Goal: Check status: Check status

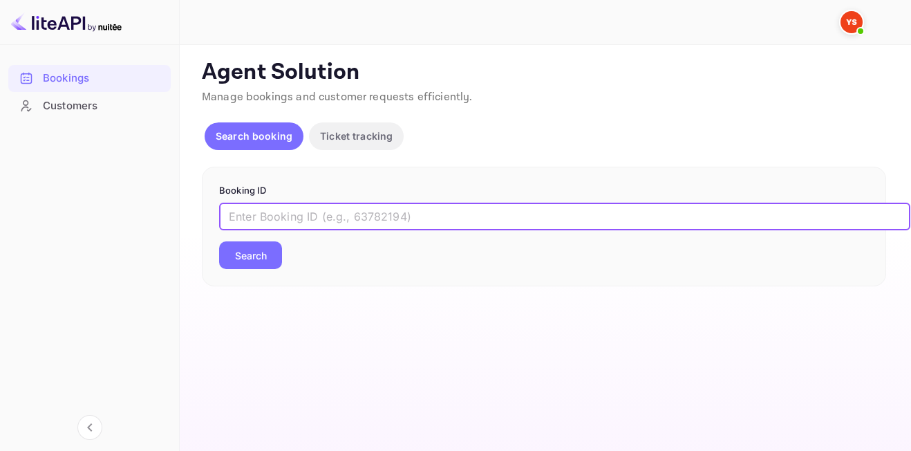
click at [343, 213] on input "text" at bounding box center [565, 217] width 692 height 28
paste input "9388307"
type input "9388307"
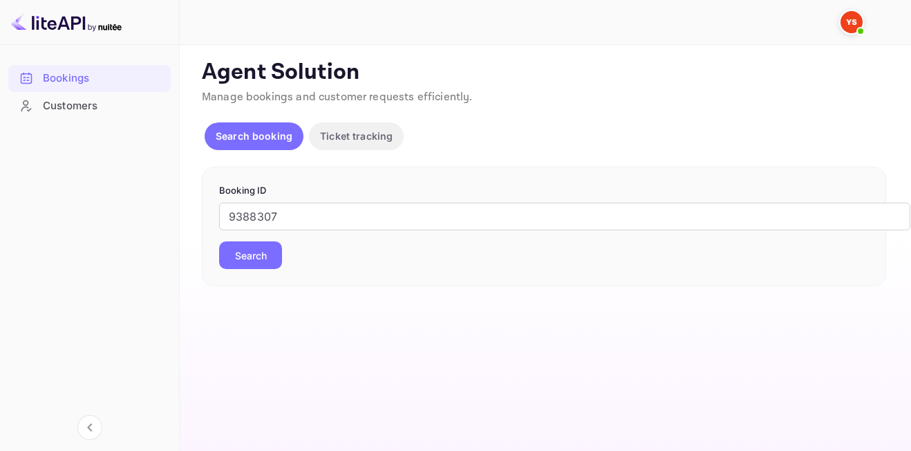
click at [267, 247] on button "Search" at bounding box center [250, 255] width 63 height 28
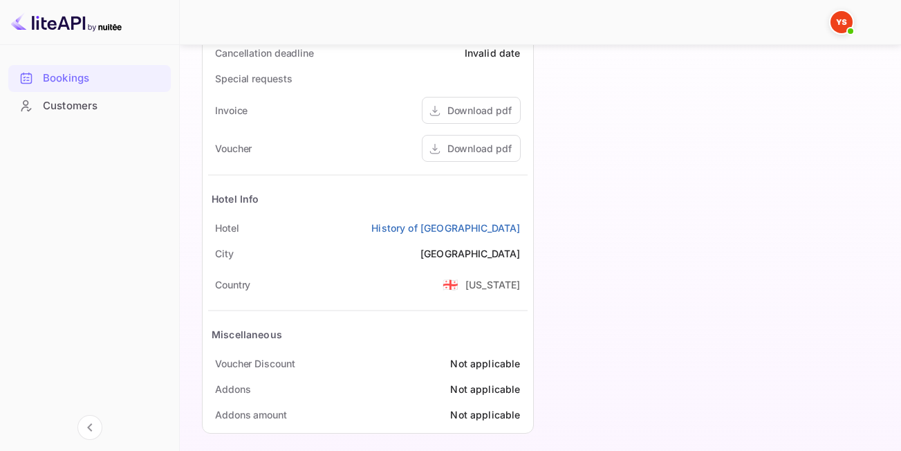
scroll to position [663, 0]
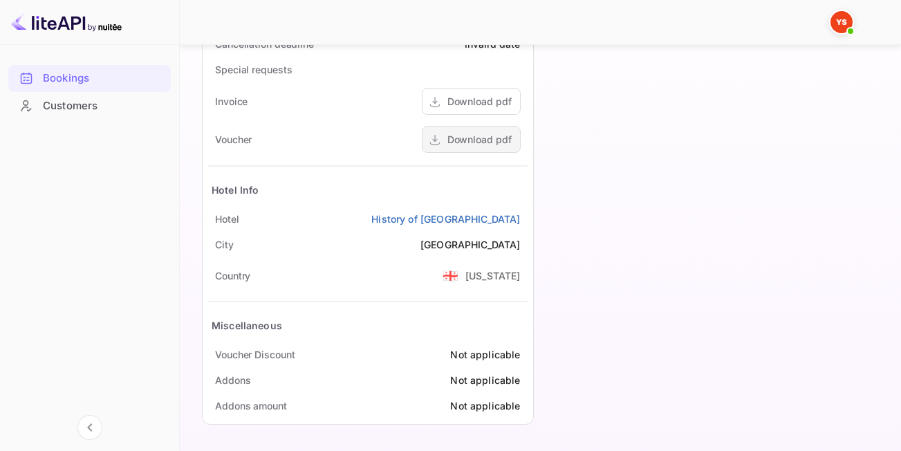
click at [488, 135] on div "Download pdf" at bounding box center [479, 139] width 64 height 15
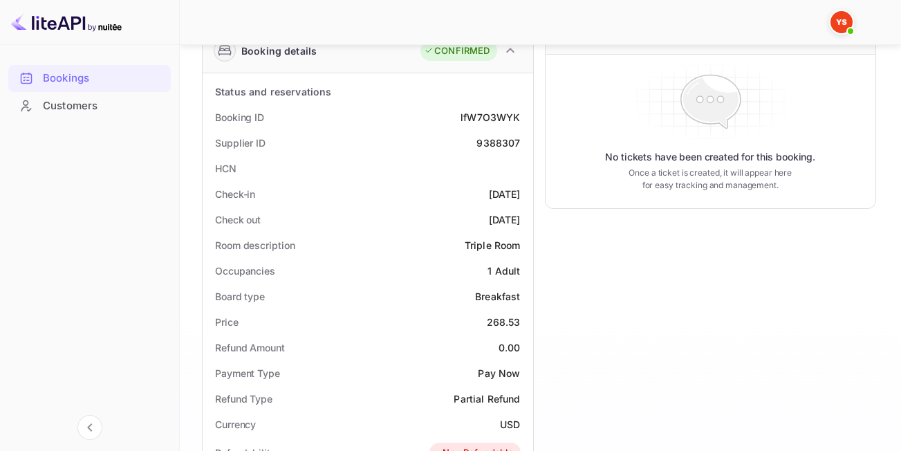
scroll to position [222, 0]
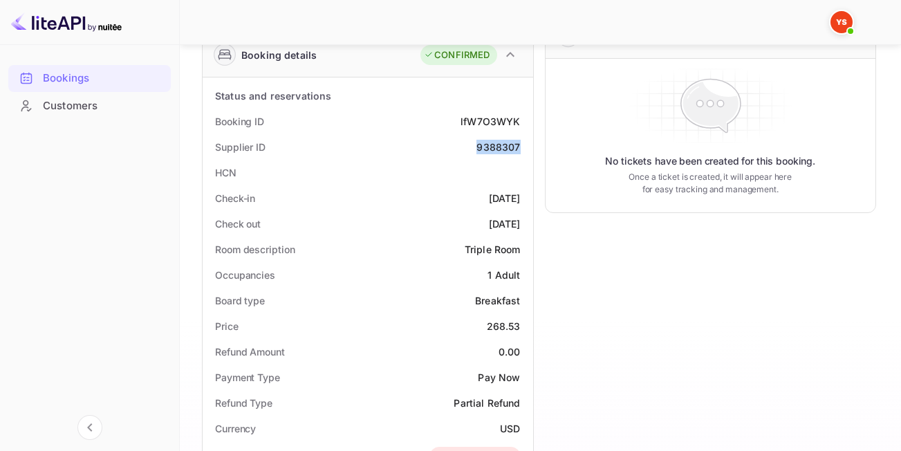
drag, startPoint x: 479, startPoint y: 145, endPoint x: 526, endPoint y: 144, distance: 47.0
click at [526, 144] on div "Supplier ID 9388307" at bounding box center [367, 147] width 319 height 26
copy div "9388307"
drag, startPoint x: 481, startPoint y: 323, endPoint x: 528, endPoint y: 324, distance: 47.0
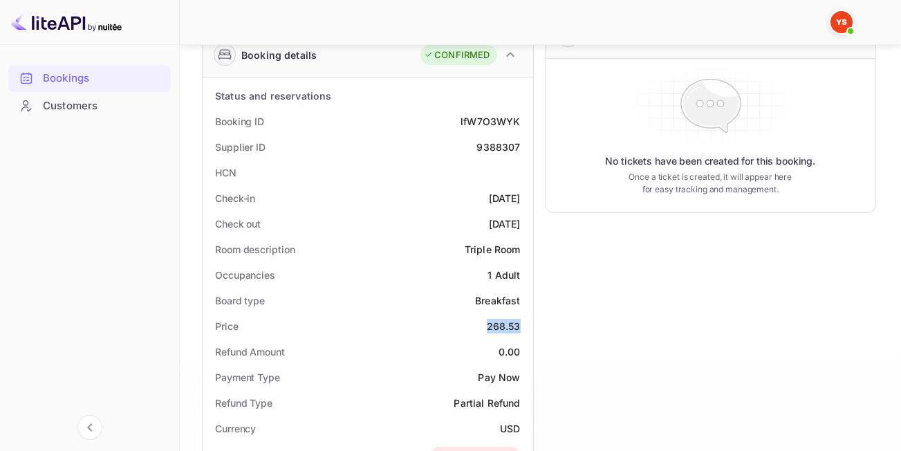
copy div "268.53"
drag, startPoint x: 498, startPoint y: 425, endPoint x: 517, endPoint y: 426, distance: 19.4
click at [517, 426] on div "Currency USD" at bounding box center [367, 429] width 319 height 26
copy div "USD"
drag, startPoint x: 478, startPoint y: 144, endPoint x: 525, endPoint y: 147, distance: 47.1
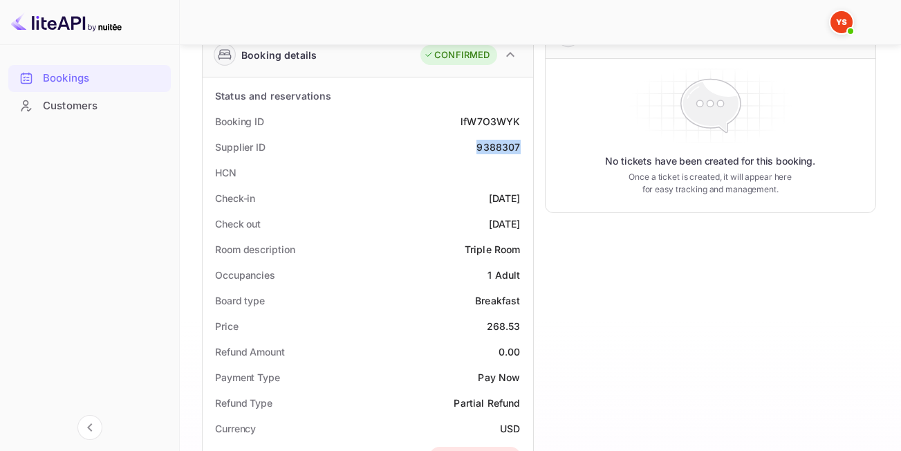
click at [525, 147] on div "Supplier ID 9388307" at bounding box center [367, 147] width 319 height 26
copy div "9388307"
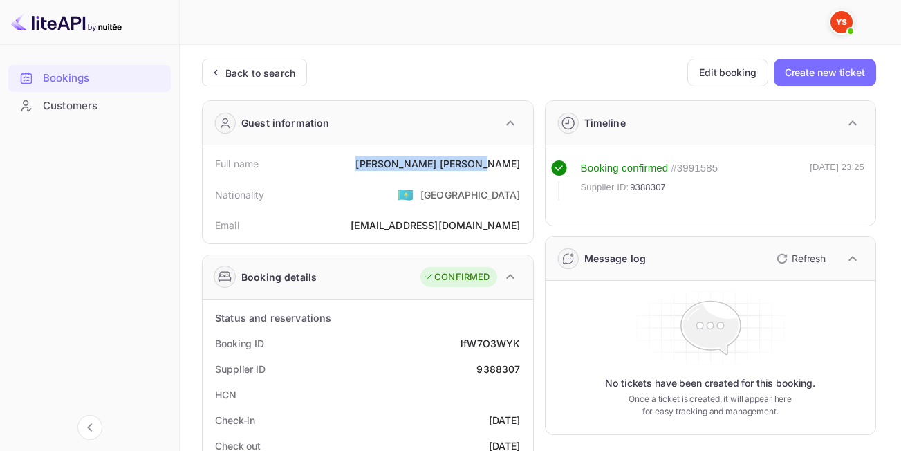
drag, startPoint x: 449, startPoint y: 163, endPoint x: 521, endPoint y: 160, distance: 71.3
click at [521, 160] on div "Full name [PERSON_NAME]" at bounding box center [367, 164] width 319 height 26
copy div "[PERSON_NAME]"
click at [267, 84] on div "Back to search" at bounding box center [254, 73] width 105 height 28
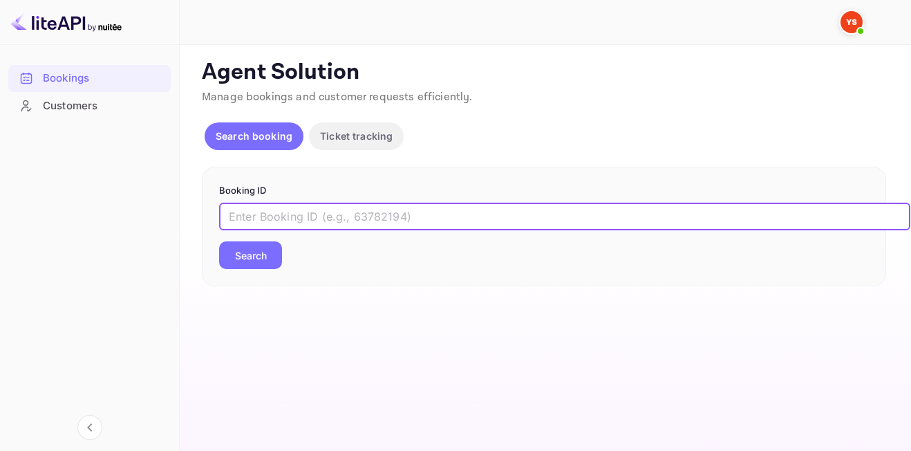
click at [319, 212] on input "text" at bounding box center [565, 217] width 692 height 28
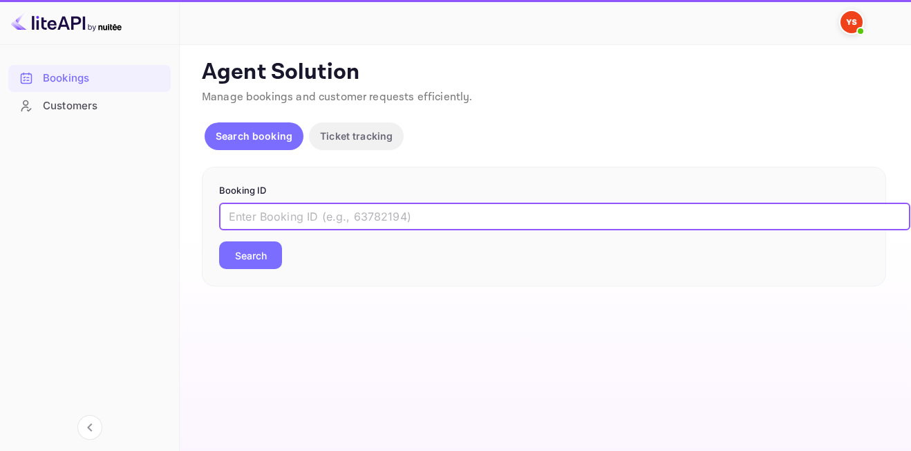
paste input "9585683"
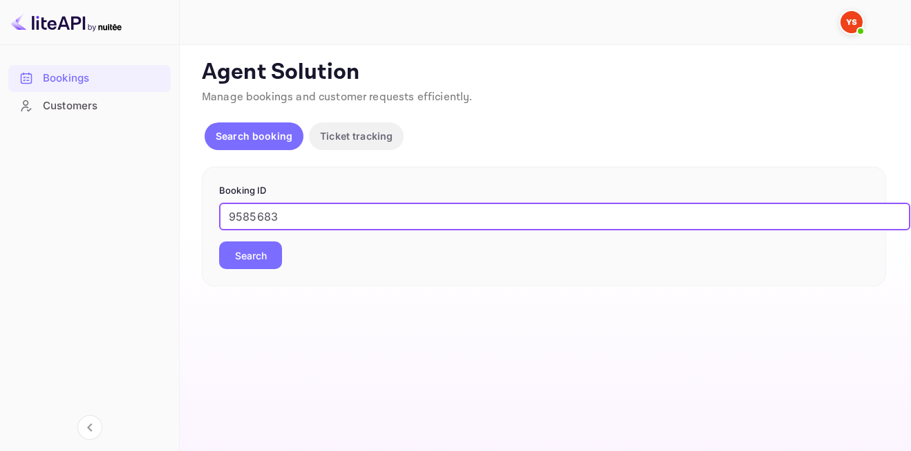
type input "9585683"
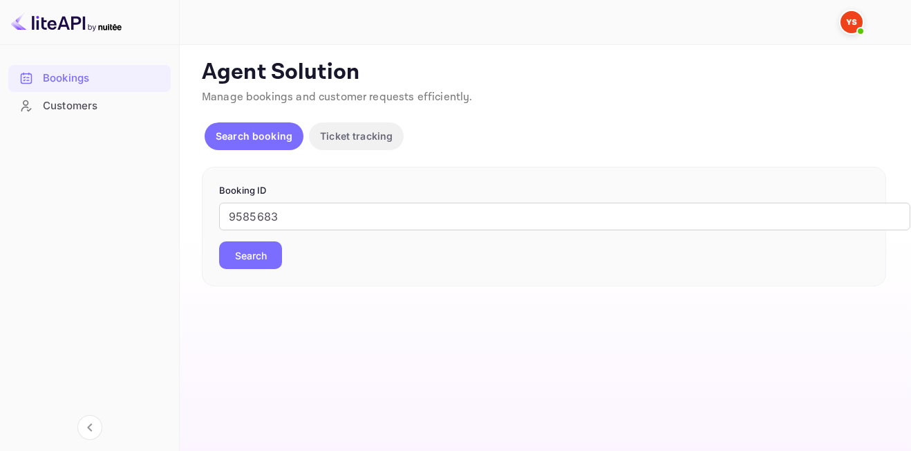
click at [270, 248] on button "Search" at bounding box center [250, 255] width 63 height 28
